Goal: Check status: Check status

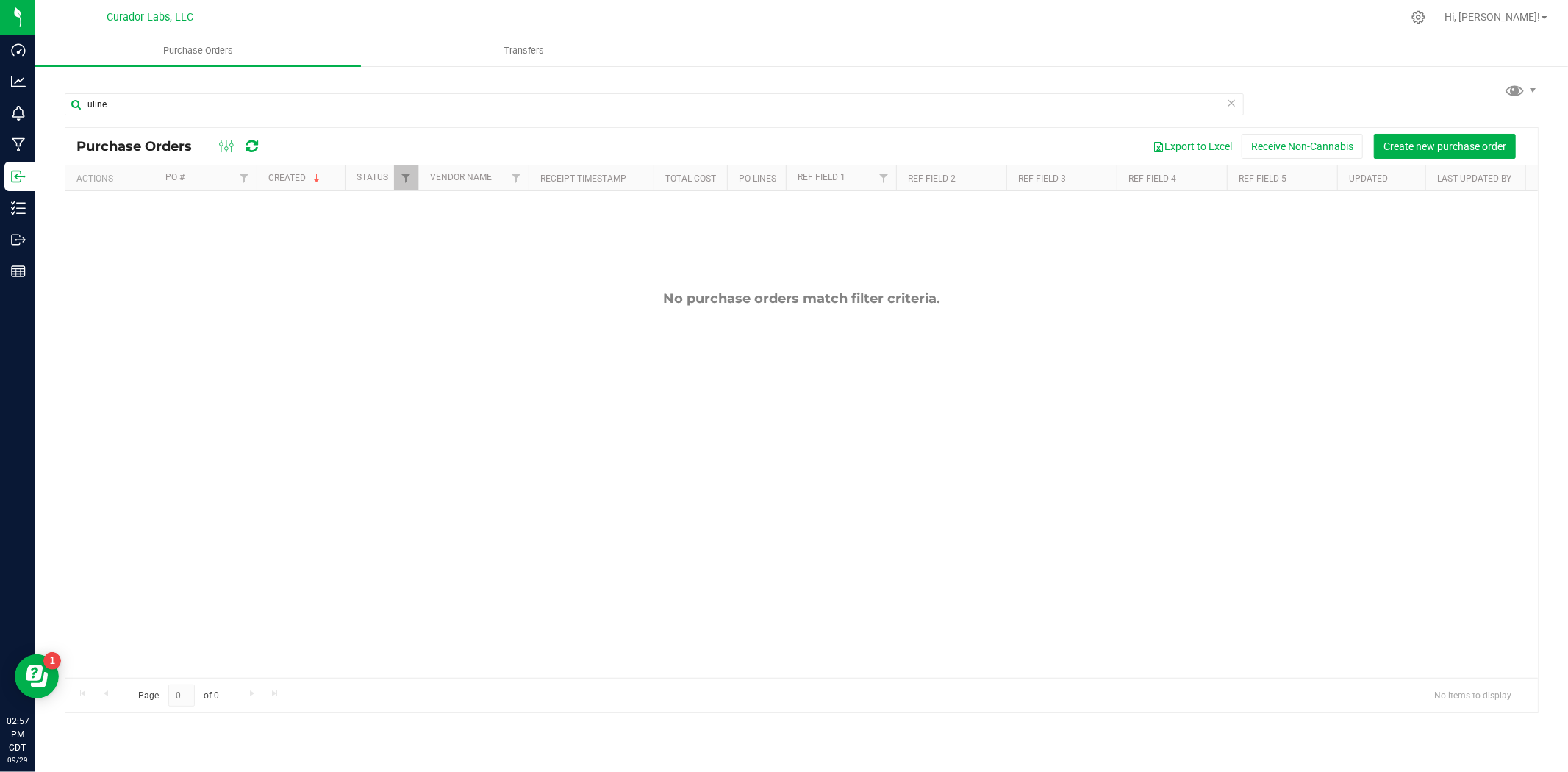
drag, startPoint x: 191, startPoint y: 378, endPoint x: 174, endPoint y: 406, distance: 32.8
click at [175, 406] on div "No purchase orders match filter criteria." at bounding box center [801, 484] width 1473 height 585
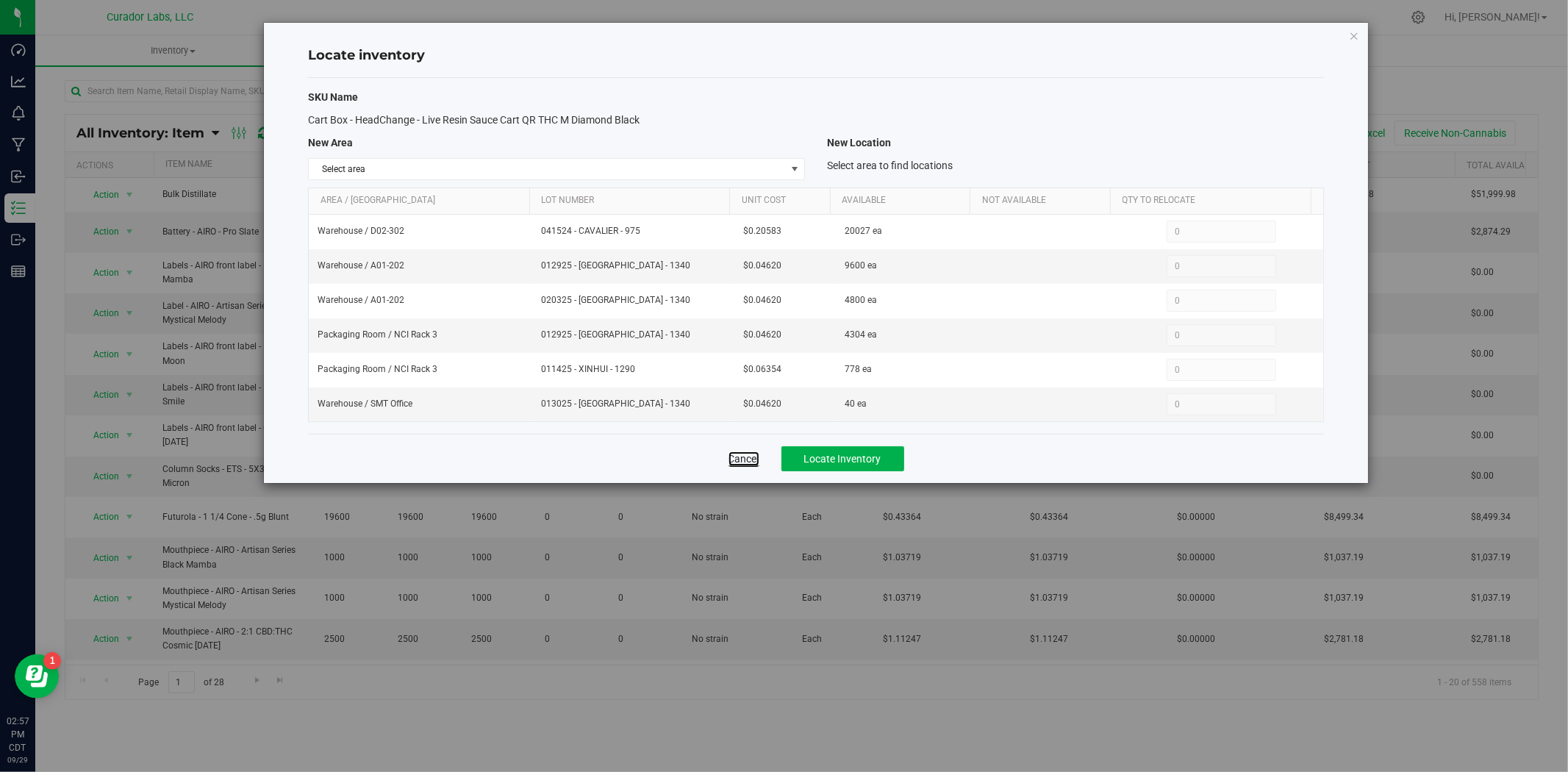
click at [732, 466] on link "Cancel" at bounding box center [744, 458] width 31 height 14
